Goal: Information Seeking & Learning: Learn about a topic

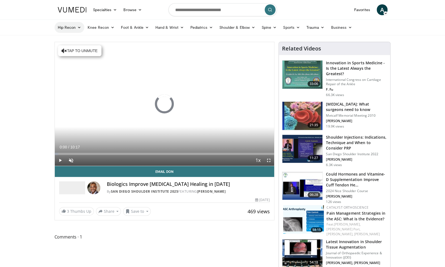
click at [60, 29] on link "Hip Recon" at bounding box center [69, 27] width 30 height 11
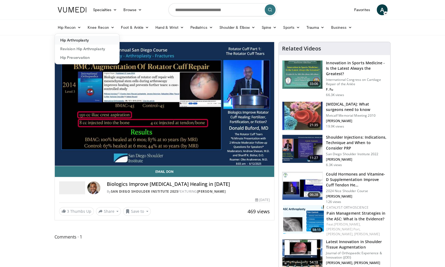
click at [73, 39] on link "Hip Arthroplasty" at bounding box center [87, 40] width 64 height 9
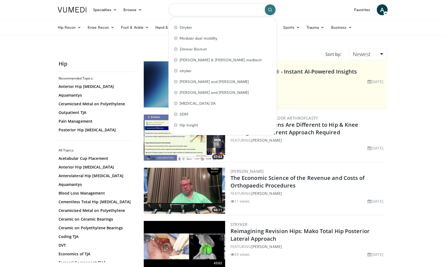
click at [187, 9] on input "Search topics, interventions" at bounding box center [222, 9] width 108 height 13
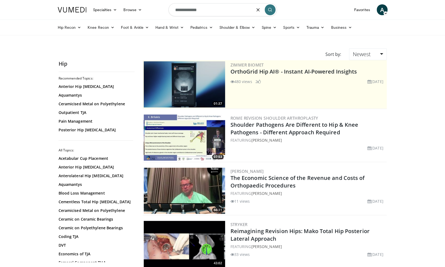
type input "**********"
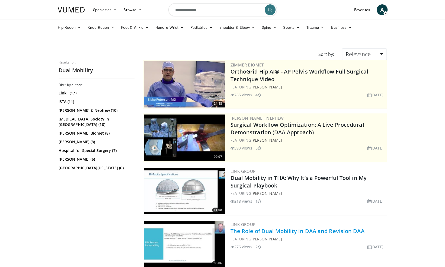
click at [273, 231] on link "The Role of Dual Mobility in DAA and Revision DAA" at bounding box center [297, 230] width 134 height 7
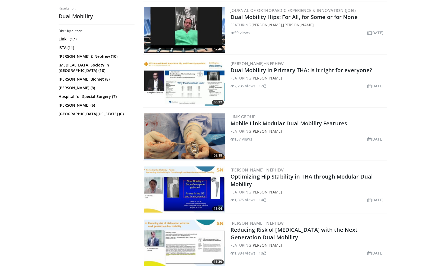
scroll to position [373, 0]
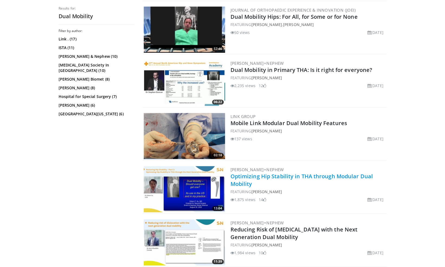
click at [242, 184] on link "Optimizing Hip Stability in THA through Modular Dual Mobility" at bounding box center [301, 179] width 142 height 15
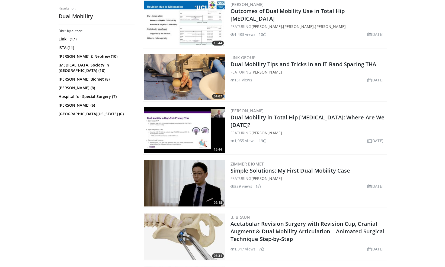
scroll to position [910, 0]
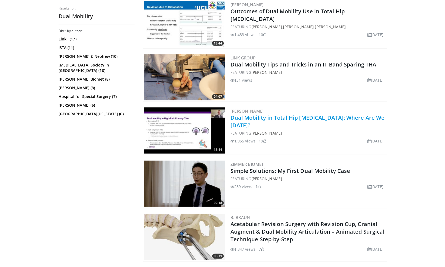
click at [235, 122] on link "Dual Mobility in Total Hip Arthroplasty: Where Are We Today?" at bounding box center [307, 121] width 154 height 15
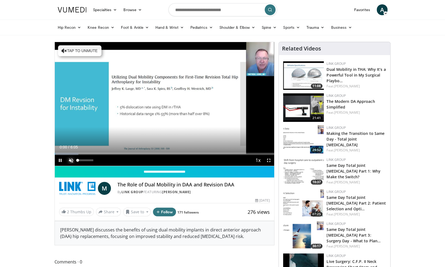
click at [70, 159] on span "Video Player" at bounding box center [71, 160] width 11 height 11
click at [81, 159] on div "21%" at bounding box center [85, 160] width 15 height 2
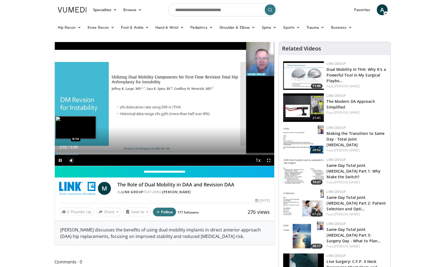
click at [62, 153] on div "Loaded : 10.82% 0:02 0:14" at bounding box center [164, 154] width 219 height 2
click at [67, 153] on div "Loaded : 16.24% 0:14 0:20" at bounding box center [164, 154] width 219 height 2
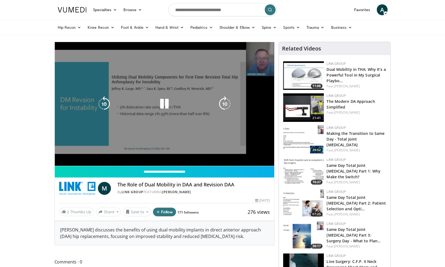
click at [70, 151] on div "10 seconds Tap to unmute" at bounding box center [164, 104] width 219 height 124
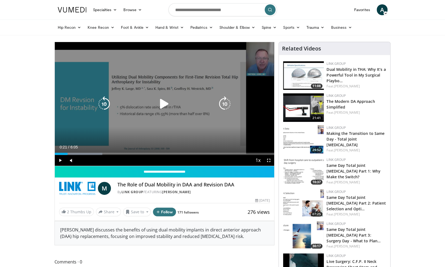
click at [162, 102] on icon "Video Player" at bounding box center [164, 103] width 15 height 15
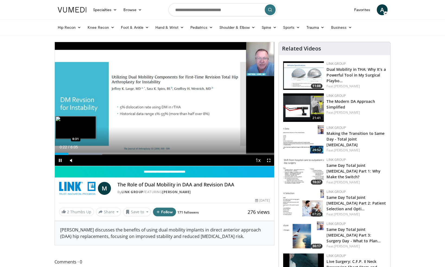
click at [73, 153] on div "Loaded : 21.67% 0:22 0:31" at bounding box center [164, 154] width 219 height 2
click at [82, 151] on div "Loaded : 27.09% 0:46 0:46" at bounding box center [164, 152] width 219 height 5
click at [92, 153] on div "Loaded : 32.51% 0:52 1:01" at bounding box center [164, 154] width 219 height 2
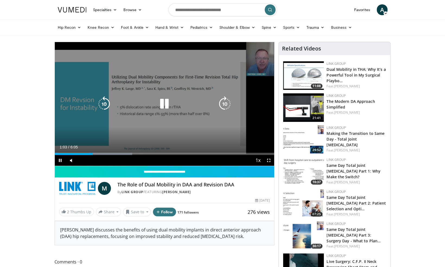
click at [81, 80] on div "10 seconds Tap to unmute" at bounding box center [164, 104] width 219 height 124
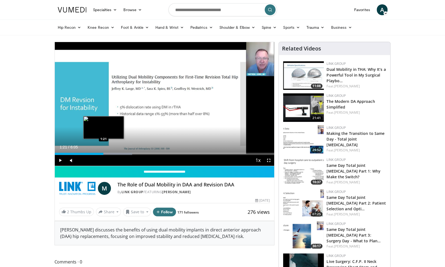
click at [103, 152] on div "Loaded : 35.22% 1:21 1:21" at bounding box center [164, 152] width 219 height 5
click at [111, 153] on div "Progress Bar" at bounding box center [115, 154] width 58 height 2
click at [118, 152] on div "Loaded : 40.64% 1:34 1:43" at bounding box center [164, 152] width 219 height 5
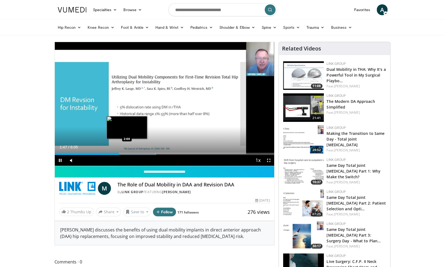
click at [127, 151] on div "Loaded : 46.07% 1:47 2:00" at bounding box center [164, 152] width 219 height 5
click at [137, 150] on div "Loaded : 51.49% 2:01 2:16" at bounding box center [164, 152] width 219 height 5
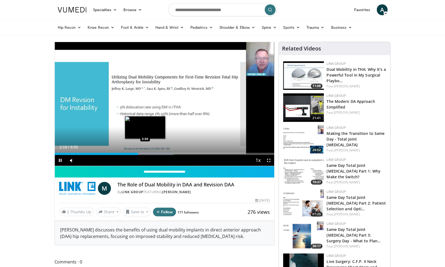
click at [145, 151] on div "Loaded : 54.20% 2:18 2:30" at bounding box center [164, 152] width 219 height 5
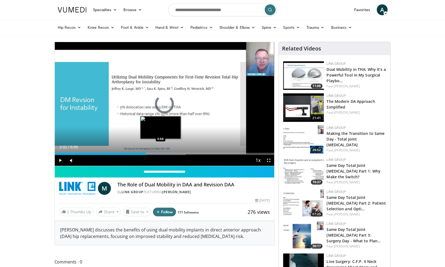
click at [160, 150] on div "Loaded : 59.62% 2:31 2:56" at bounding box center [164, 152] width 219 height 5
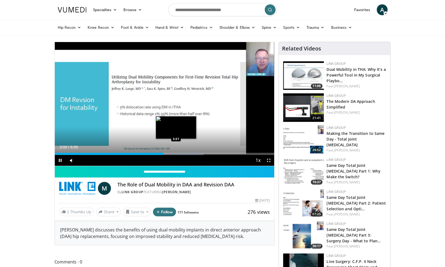
click at [176, 151] on div "Loaded : 67.75% 3:01 3:21" at bounding box center [164, 152] width 219 height 5
click at [186, 153] on div "Progress Bar" at bounding box center [186, 154] width 57 height 2
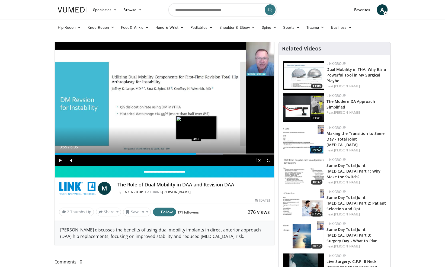
click at [196, 154] on div "Progress Bar" at bounding box center [195, 154] width 54 height 2
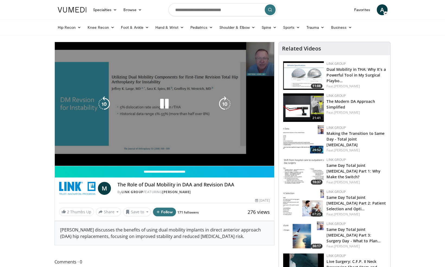
click at [213, 153] on video-js "**********" at bounding box center [164, 104] width 219 height 124
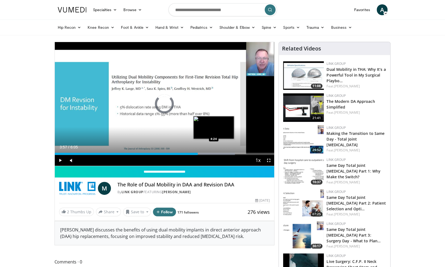
click at [213, 153] on div "Loaded : 82.07% 3:58 4:24" at bounding box center [164, 154] width 219 height 2
click at [222, 153] on div "Loaded : 84.02% 4:40 4:39" at bounding box center [164, 154] width 219 height 2
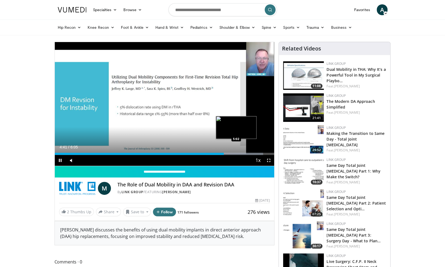
click at [236, 154] on video-js "**********" at bounding box center [164, 104] width 219 height 124
click at [240, 151] on div "Loaded : 95.75% 4:48 5:10" at bounding box center [164, 152] width 219 height 5
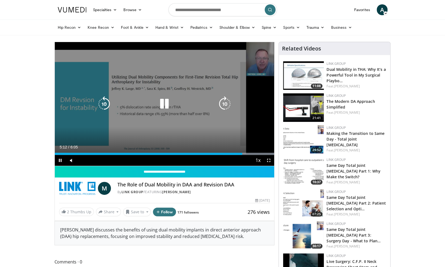
click at [223, 119] on div "10 seconds Tap to unmute" at bounding box center [164, 104] width 219 height 124
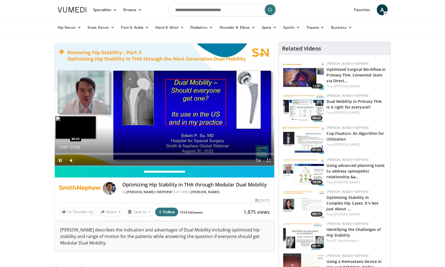
click at [61, 152] on div "Loaded : 5.05% 00:00 00:23" at bounding box center [164, 152] width 219 height 5
click at [67, 152] on div "Loaded : 11.38% 00:25 00:45" at bounding box center [164, 152] width 219 height 5
click at [270, 160] on span "Video Player" at bounding box center [268, 160] width 11 height 11
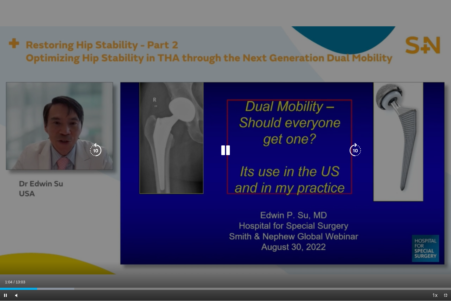
click at [218, 155] on icon "Video Player" at bounding box center [225, 150] width 15 height 15
click at [221, 152] on icon "Video Player" at bounding box center [225, 150] width 15 height 15
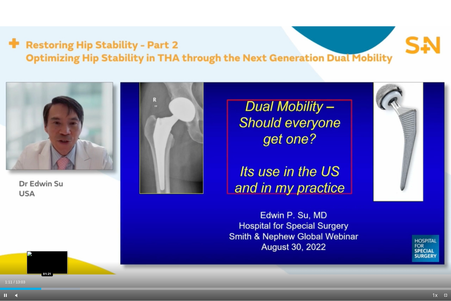
click at [48, 266] on div "Progress Bar" at bounding box center [53, 288] width 51 height 2
click at [60, 266] on div "Progress Bar" at bounding box center [55, 288] width 49 height 2
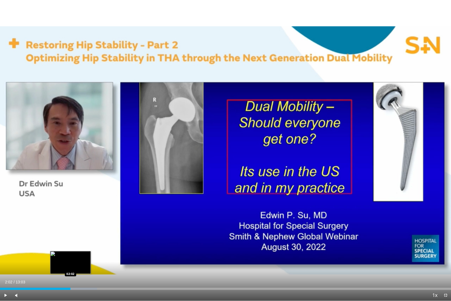
click at [70, 266] on div "Loaded : 21.51% 02:02 02:02" at bounding box center [225, 288] width 451 height 2
click at [80, 266] on div "Loaded : 22.78% 02:03 02:17" at bounding box center [225, 288] width 451 height 2
click at [87, 266] on div "Loaded : 26.58% 02:22 02:31" at bounding box center [225, 288] width 451 height 2
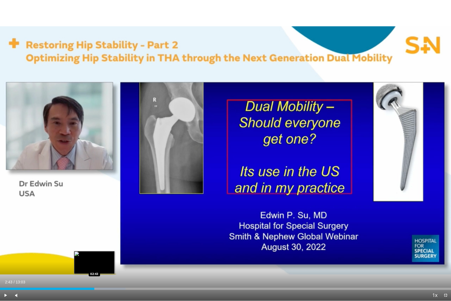
click at [94, 266] on div "Progress Bar" at bounding box center [97, 288] width 55 height 2
click at [105, 266] on div "Loaded : 27.85% 02:44 03:00" at bounding box center [225, 288] width 451 height 2
click at [113, 266] on div "Loaded : 31.64% 03:02 03:16" at bounding box center [225, 288] width 451 height 2
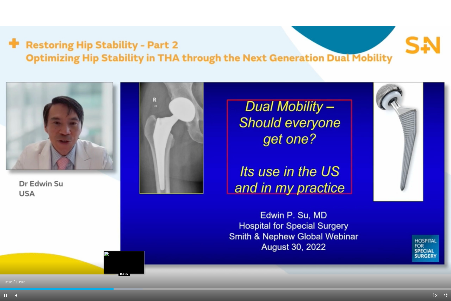
click at [125, 266] on div "Loaded : 31.64% 03:17 03:35" at bounding box center [225, 288] width 451 height 2
click at [135, 266] on div "Loaded : 35.74% 03:38 03:54" at bounding box center [225, 288] width 451 height 2
click at [145, 266] on div "Progress Bar" at bounding box center [141, 288] width 47 height 2
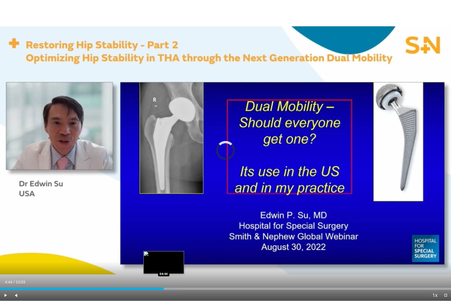
click at [164, 266] on div "Loaded : 40.51% 04:44 04:44" at bounding box center [225, 288] width 451 height 2
click at [179, 266] on div "Loaded : 44.31% 04:45 05:10" at bounding box center [225, 288] width 451 height 2
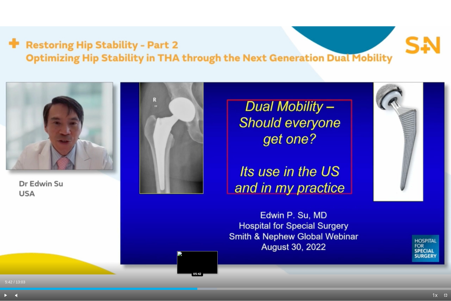
click at [197, 266] on div "Loaded : 48.10% 05:12 05:42" at bounding box center [225, 286] width 451 height 5
click at [208, 266] on div "Loaded : 52.33% 05:49 06:01" at bounding box center [225, 286] width 451 height 5
click at [217, 266] on div "Progress Bar" at bounding box center [218, 288] width 54 height 2
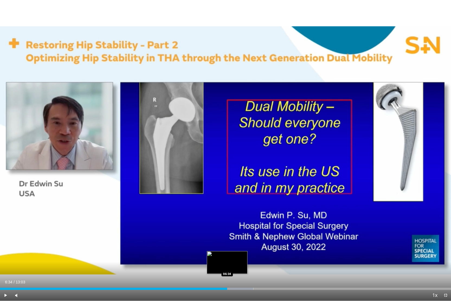
click at [227, 266] on div "Loaded : 56.16% 06:19 06:34" at bounding box center [225, 288] width 451 height 2
click at [243, 266] on div "Current Time 6:34 / Duration 13:03 Pause Skip Backward Skip Forward Mute Loaded…" at bounding box center [225, 295] width 451 height 11
click at [239, 266] on div "Loaded : 58.23% 06:36 06:54" at bounding box center [225, 286] width 451 height 5
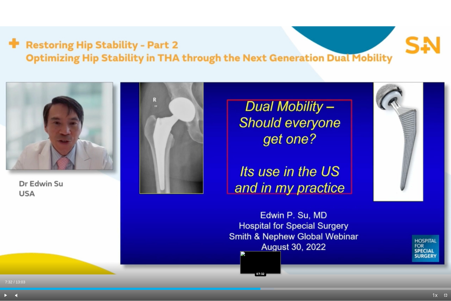
click at [260, 266] on div "Loaded : 60.77% 07:32 07:32" at bounding box center [225, 286] width 451 height 5
click at [280, 266] on div "Loaded : 65.83% 08:06 08:05" at bounding box center [225, 286] width 451 height 5
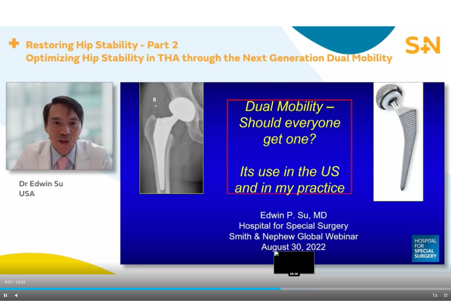
click at [294, 266] on div "Loaded : 70.20% 08:07 08:30" at bounding box center [225, 286] width 451 height 5
click at [309, 266] on div "Loaded : 70.90% 08:31 08:57" at bounding box center [225, 286] width 451 height 5
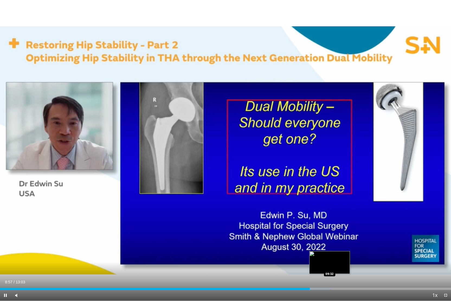
click at [329, 266] on div "Loaded : 73.43% 08:58 09:32" at bounding box center [225, 288] width 451 height 2
click at [345, 266] on div "Loaded : 81.02% 09:34 09:56" at bounding box center [225, 286] width 451 height 5
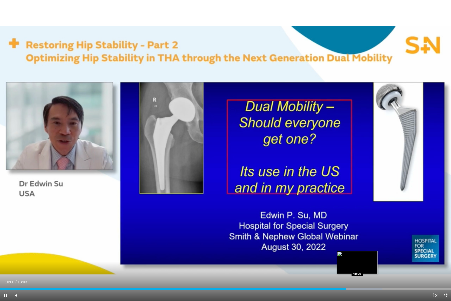
click at [358, 266] on div "Loaded : 84.82% 10:00 10:20" at bounding box center [225, 286] width 451 height 5
click at [375, 266] on div "Loaded : 84.82% 10:22 10:52" at bounding box center [225, 286] width 451 height 5
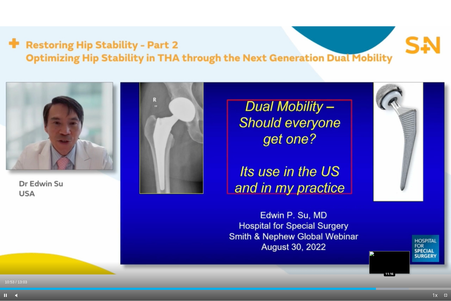
click at [389, 266] on div "Loaded : 90.62% 10:53 11:16" at bounding box center [225, 286] width 451 height 5
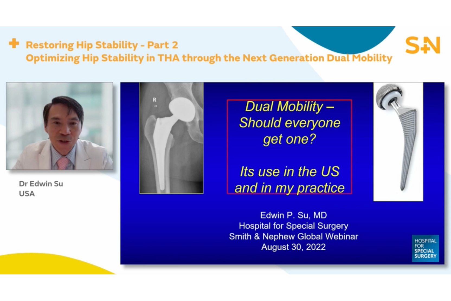
click at [401, 266] on div "Progress Bar" at bounding box center [396, 299] width 48 height 2
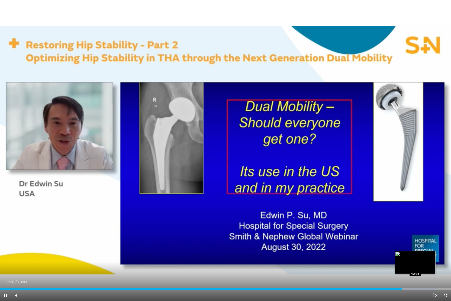
click at [415, 266] on div "Loaded : 97.01% 11:38 12:01" at bounding box center [225, 288] width 451 height 2
click at [427, 266] on div "Progress Bar" at bounding box center [425, 288] width 52 height 2
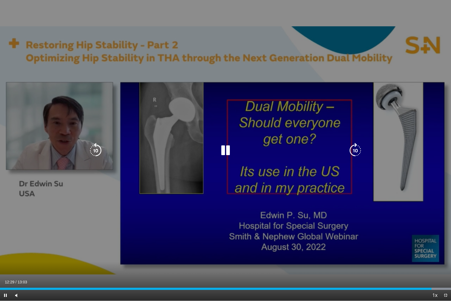
click at [224, 150] on icon "Video Player" at bounding box center [225, 150] width 15 height 15
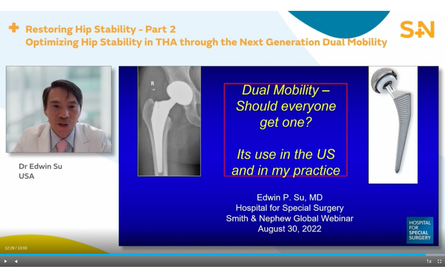
scroll to position [109, 0]
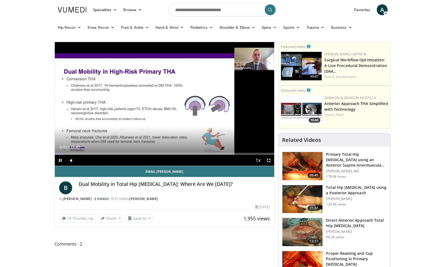
click at [268, 158] on span "Video Player" at bounding box center [268, 160] width 11 height 11
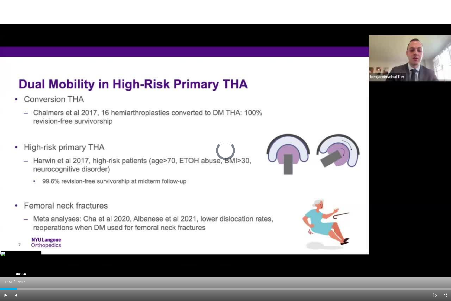
click at [17, 266] on div "Loaded : 4.20% 00:34 00:34" at bounding box center [225, 286] width 451 height 5
click at [24, 266] on div "Loaded : 10.51% 00:37 00:51" at bounding box center [225, 286] width 451 height 5
click at [34, 266] on div "Loaded : 12.61% 00:52 01:08" at bounding box center [225, 286] width 451 height 5
click at [44, 266] on div "Loaded : 14.72% 01:11 01:32" at bounding box center [225, 286] width 451 height 5
click at [59, 266] on div "Loaded : 16.82% 01:34 02:03" at bounding box center [225, 286] width 451 height 5
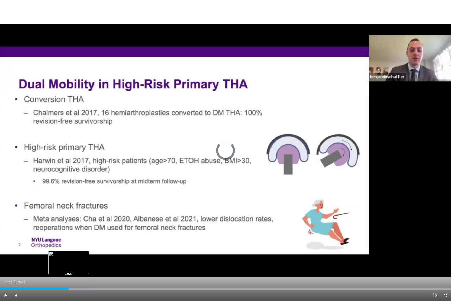
click at [68, 266] on div "Loaded : 19.98% 02:23 02:23" at bounding box center [225, 286] width 451 height 5
click at [80, 266] on div "Loaded : 22.08% 02:24 02:47" at bounding box center [225, 286] width 451 height 5
click at [91, 266] on div "Progress Bar" at bounding box center [88, 288] width 44 height 2
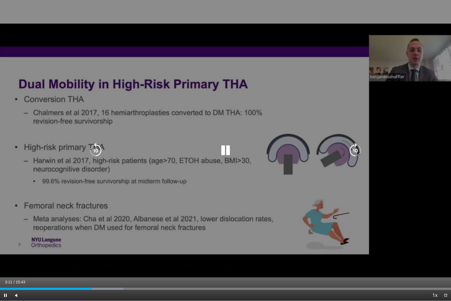
click at [42, 199] on div "10 seconds Tap to unmute" at bounding box center [225, 150] width 451 height 300
click at [210, 143] on div "10 seconds Tap to unmute" at bounding box center [225, 150] width 451 height 300
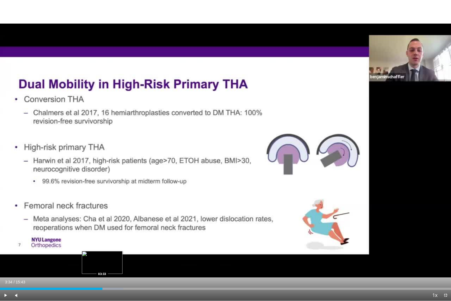
click at [102, 266] on div "Loaded : 27.34% 03:13 03:33" at bounding box center [225, 288] width 451 height 2
click at [109, 266] on div "Progress Bar" at bounding box center [111, 288] width 44 height 2
click at [120, 266] on div "Loaded : 29.44% 03:49 04:11" at bounding box center [225, 288] width 451 height 2
drag, startPoint x: 133, startPoint y: 287, endPoint x: 130, endPoint y: 288, distance: 3.4
click at [130, 266] on div "Loaded : 33.65% 04:14 04:38" at bounding box center [225, 288] width 451 height 2
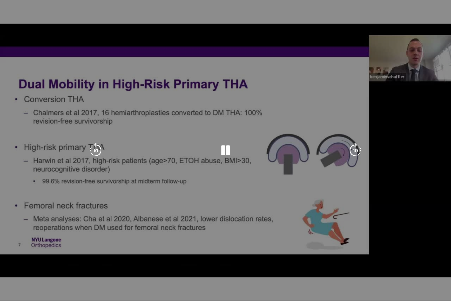
click at [140, 266] on div "10 seconds Tap to unmute" at bounding box center [225, 150] width 451 height 300
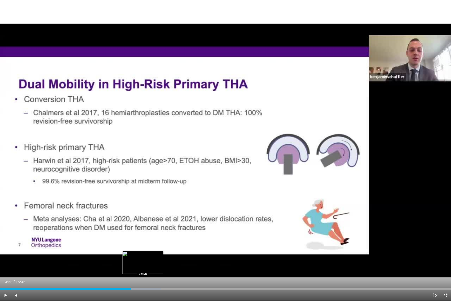
click at [144, 266] on div "Progress Bar" at bounding box center [138, 288] width 44 height 2
click at [152, 266] on div "Current Time 5:00 / Duration 15:43 Play Skip Backward Skip Forward Mute Loaded …" at bounding box center [225, 295] width 451 height 11
click at [153, 266] on div "Loaded : 38.91% 05:00 05:19" at bounding box center [225, 286] width 451 height 5
click at [169, 266] on div "Loaded : 40.29% 05:19 05:53" at bounding box center [225, 286] width 451 height 5
click at [180, 266] on div "Loaded : 41.35% 05:54 06:17" at bounding box center [225, 286] width 451 height 5
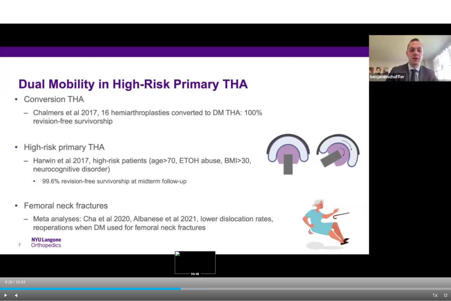
click at [195, 266] on div "Loaded : 46.65% 06:18 06:48" at bounding box center [225, 288] width 451 height 2
click at [210, 266] on div "Progress Bar" at bounding box center [195, 288] width 29 height 2
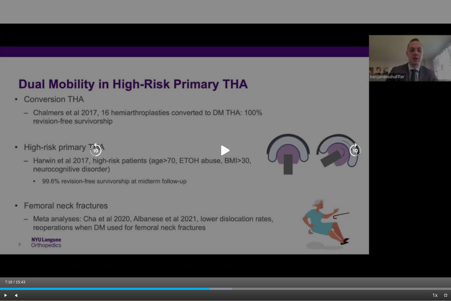
click at [177, 204] on div "10 seconds Tap to unmute" at bounding box center [225, 150] width 451 height 300
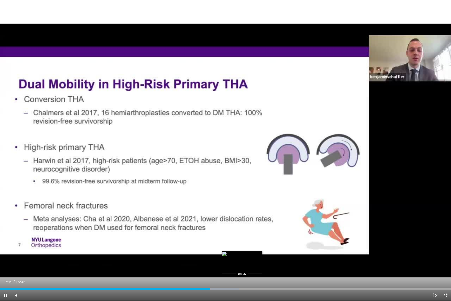
click at [241, 266] on div "Loaded : 53.01% 07:19 08:26" at bounding box center [225, 288] width 451 height 2
click at [255, 266] on div "Loaded : 55.13% 08:25 08:53" at bounding box center [225, 286] width 451 height 5
click at [275, 266] on div "Loaded : 63.10% 09:36 09:35" at bounding box center [225, 286] width 451 height 5
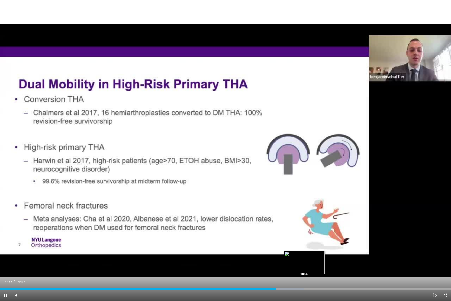
click at [304, 266] on div "Loaded : 67.31% 09:37 10:36" at bounding box center [225, 288] width 451 height 2
click at [329, 266] on div "Loaded : 69.41% 11:28 11:27" at bounding box center [225, 288] width 451 height 2
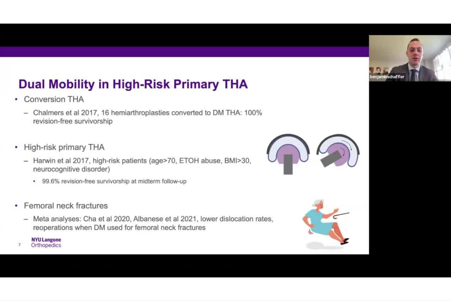
click at [342, 266] on div "10 seconds Tap to unmute" at bounding box center [225, 150] width 451 height 300
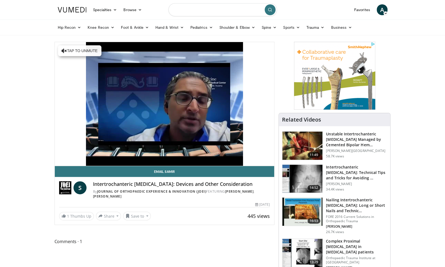
click at [189, 14] on input "Search topics, interventions" at bounding box center [222, 9] width 108 height 13
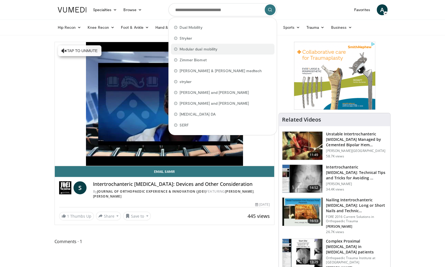
click at [195, 47] on span "Modular dual mobility" at bounding box center [198, 48] width 38 height 5
type input "**********"
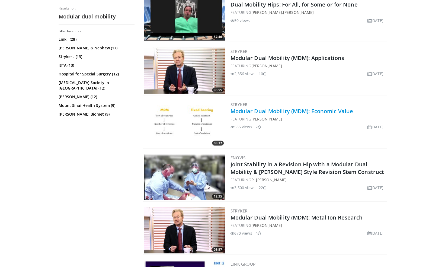
scroll to position [651, 0]
click at [247, 60] on link "Modular Dual Mobility (MDM): Applications" at bounding box center [286, 57] width 113 height 7
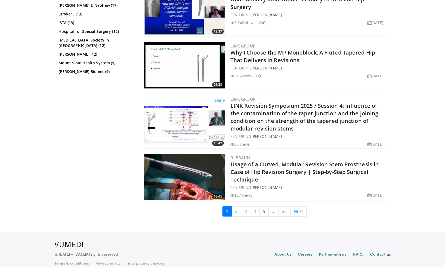
scroll to position [1247, 0]
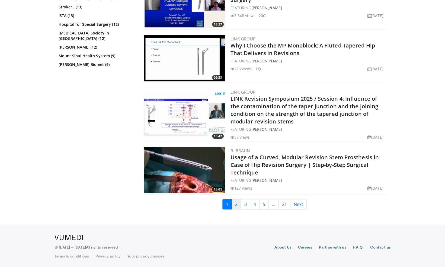
click at [238, 203] on link "2" at bounding box center [235, 204] width 9 height 10
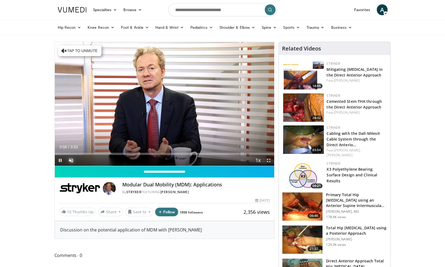
click at [70, 158] on span "Video Player" at bounding box center [71, 160] width 11 height 11
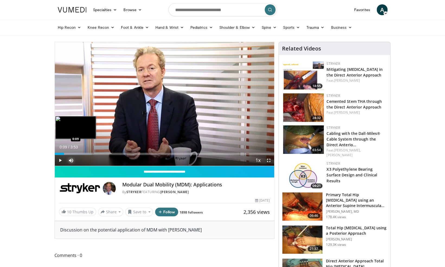
click at [64, 152] on div "Loaded : 16.92% 0:09 0:09" at bounding box center [164, 152] width 219 height 5
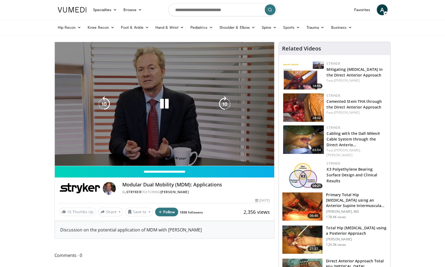
click at [73, 152] on video-js "**********" at bounding box center [164, 104] width 219 height 124
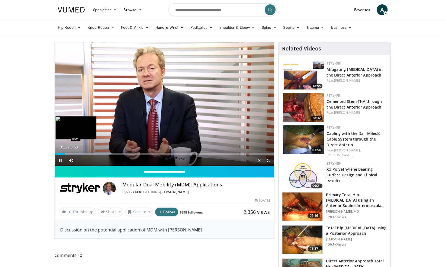
click at [75, 150] on div "Loaded : 25.40% 0:11 0:21" at bounding box center [164, 152] width 219 height 5
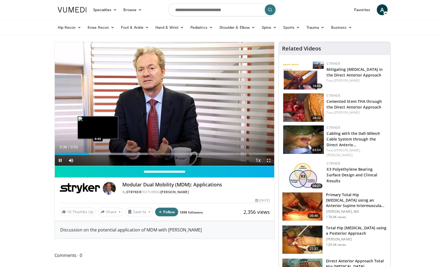
click at [98, 153] on div "Loaded : 42.36% 0:36 0:45" at bounding box center [164, 154] width 219 height 2
click at [105, 153] on div "Loaded : 42.36% 0:46 0:54" at bounding box center [164, 154] width 219 height 2
click at [115, 153] on div "Loaded : 46.60% 1:04 1:04" at bounding box center [164, 154] width 219 height 2
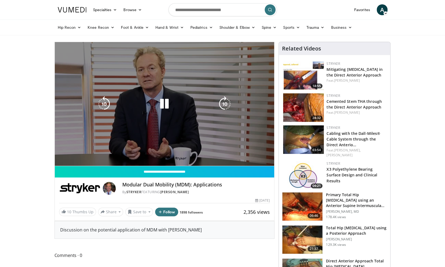
click at [126, 152] on video-js "**********" at bounding box center [164, 104] width 219 height 124
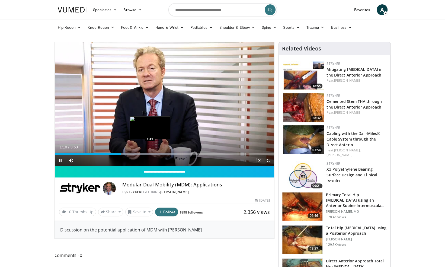
click at [150, 154] on div "Loaded : 55.61% 1:10 1:41" at bounding box center [164, 154] width 219 height 2
click at [170, 153] on div "Loaded : 59.32% 1:42 2:03" at bounding box center [164, 154] width 219 height 2
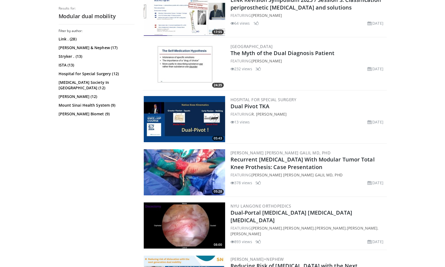
scroll to position [1300, 0]
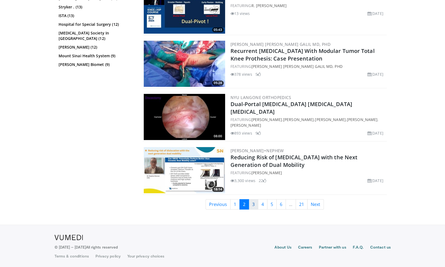
click at [251, 203] on link "3" at bounding box center [252, 204] width 9 height 10
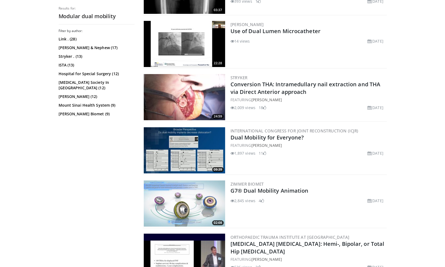
scroll to position [1249, 0]
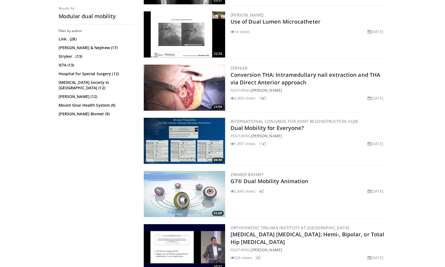
click at [205, 136] on img at bounding box center [184, 141] width 81 height 46
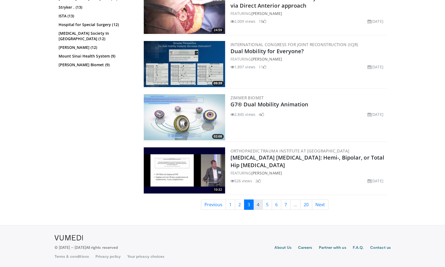
click at [257, 206] on link "4" at bounding box center [257, 204] width 9 height 10
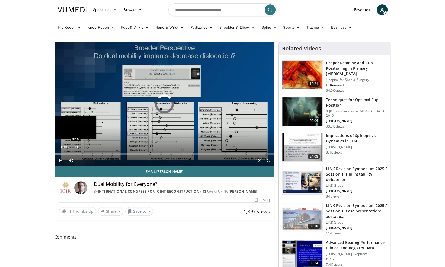
click at [60, 152] on div "Loaded : 5.18% 0:15 0:15" at bounding box center [164, 152] width 219 height 5
click at [69, 152] on div "Loaded : 11.98% 0:38 0:38" at bounding box center [164, 152] width 219 height 5
click at [74, 151] on div "Loaded : 13.70% 0:39 0:52" at bounding box center [164, 152] width 219 height 5
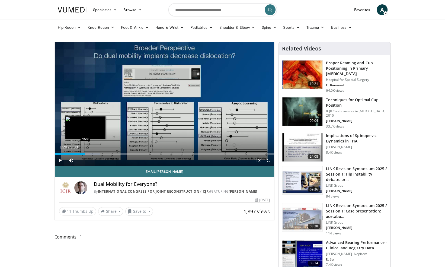
click at [85, 150] on div "Loaded : 20.55% 1:20 1:20" at bounding box center [164, 152] width 219 height 5
click at [101, 151] on div "Loaded : 23.98% 1:21 2:02" at bounding box center [164, 152] width 219 height 5
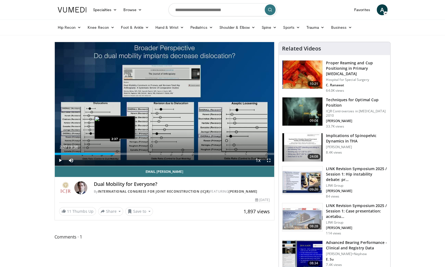
click at [114, 151] on div "Loaded : 27.41% 2:37 2:37" at bounding box center [164, 152] width 219 height 5
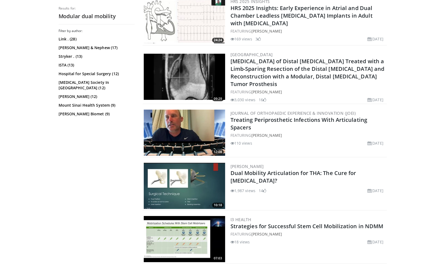
scroll to position [1295, 0]
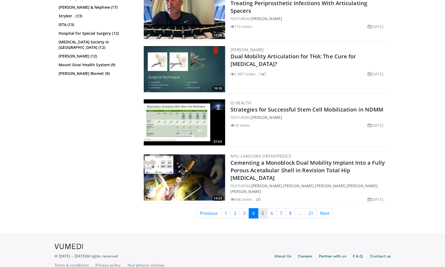
click at [263, 208] on link "5" at bounding box center [262, 213] width 9 height 10
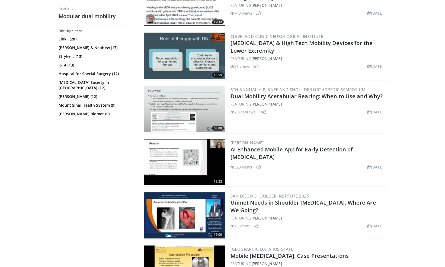
scroll to position [671, 0]
click at [194, 91] on img at bounding box center [184, 109] width 81 height 46
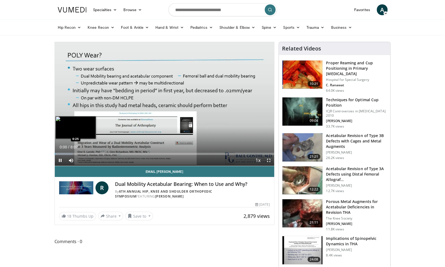
click at [66, 153] on div "Progress Bar" at bounding box center [64, 154] width 18 height 2
click at [73, 153] on div "Loaded : 18.44% 0:26 0:40" at bounding box center [164, 154] width 219 height 2
click at [79, 152] on div "Loaded : 20.49% 0:41 0:53" at bounding box center [164, 152] width 219 height 5
click at [87, 153] on div "Loaded : 24.64% 1:12 1:12" at bounding box center [164, 154] width 219 height 2
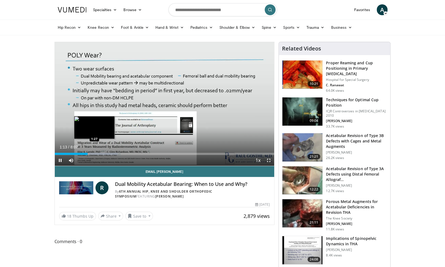
click at [94, 153] on div "Progress Bar" at bounding box center [95, 154] width 43 height 2
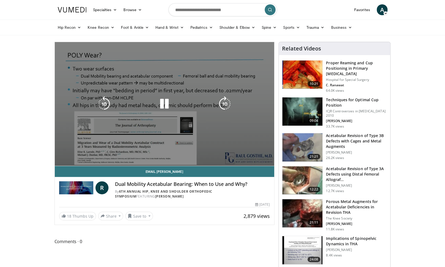
click at [101, 152] on video-js "**********" at bounding box center [164, 104] width 219 height 124
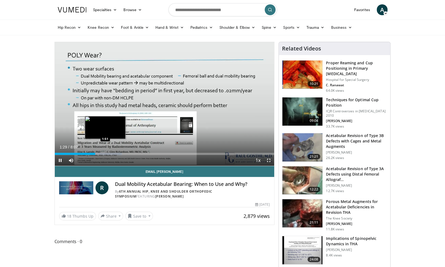
click at [105, 153] on div "Loaded : 30.74% 1:29 1:51" at bounding box center [164, 154] width 219 height 2
click at [111, 153] on div "Loaded : 34.91% 2:05 2:05" at bounding box center [164, 154] width 219 height 2
click at [119, 153] on div "Loaded : 36.89% 2:23 2:23" at bounding box center [164, 154] width 219 height 2
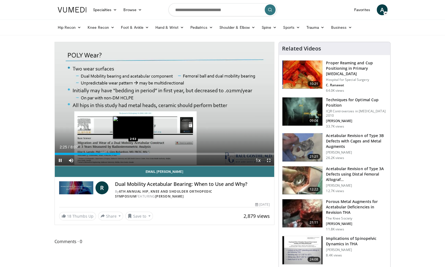
click at [133, 151] on div "Loaded : 43.04% 2:25 2:53" at bounding box center [164, 152] width 219 height 5
click at [141, 151] on div "Loaded : 43.04% 3:13 3:12" at bounding box center [164, 152] width 219 height 5
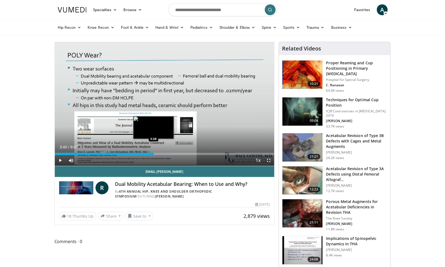
click at [153, 151] on div "Loaded : 53.29% 3:14 3:38" at bounding box center [164, 152] width 219 height 5
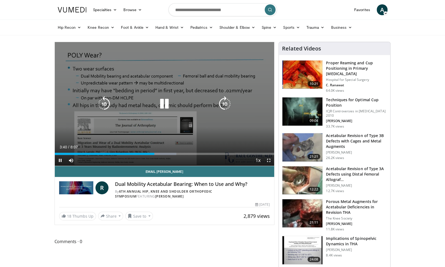
click at [150, 100] on div "Video Player" at bounding box center [164, 103] width 132 height 11
click at [155, 100] on div "Video Player" at bounding box center [164, 103] width 132 height 11
click at [160, 100] on icon "Video Player" at bounding box center [164, 103] width 15 height 15
